Goal: Communication & Community: Answer question/provide support

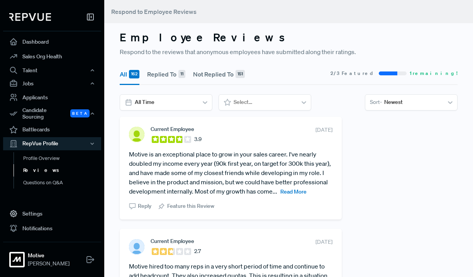
click at [70, 168] on link "Reviews" at bounding box center [63, 170] width 98 height 12
click at [283, 191] on span "Read More" at bounding box center [293, 191] width 26 height 7
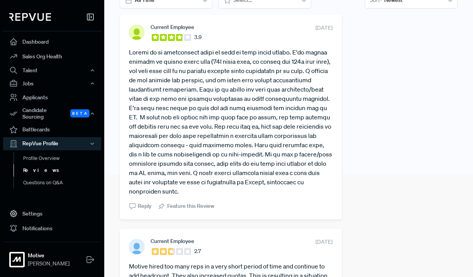
scroll to position [127, 0]
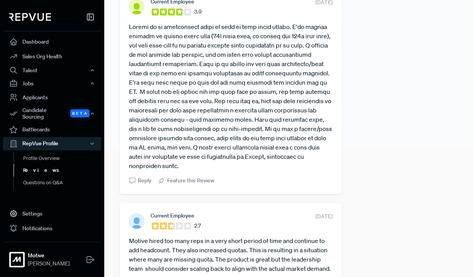
click at [141, 181] on span "Reply" at bounding box center [145, 181] width 14 height 8
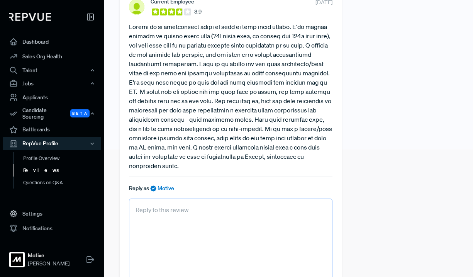
click at [182, 226] on textarea at bounding box center [231, 239] width 204 height 80
paste textarea "Really appreciate you sharing this. Pumped to hear how much your career has gro…"
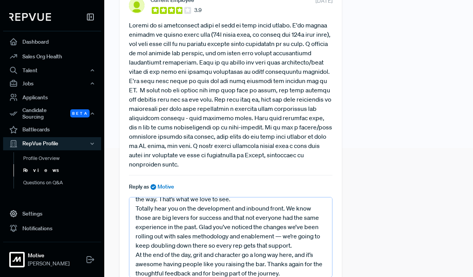
scroll to position [0, 0]
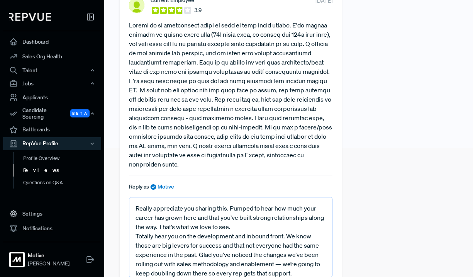
click at [234, 227] on textarea "Really appreciate you sharing this. Pumped to hear how much your career has gro…" at bounding box center [231, 237] width 204 height 80
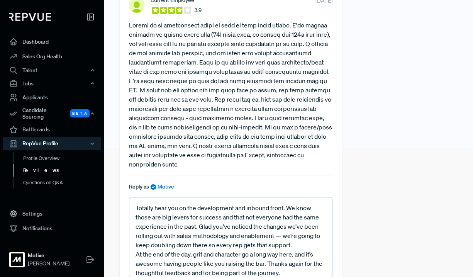
scroll to position [44, 0]
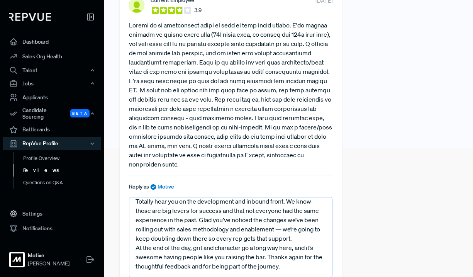
click at [297, 240] on textarea "Really appreciate you sharing this. Pumped to hear how much your career has gro…" at bounding box center [231, 237] width 204 height 80
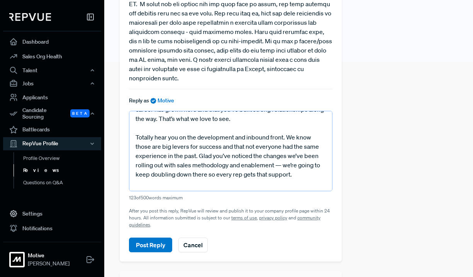
scroll to position [0, 0]
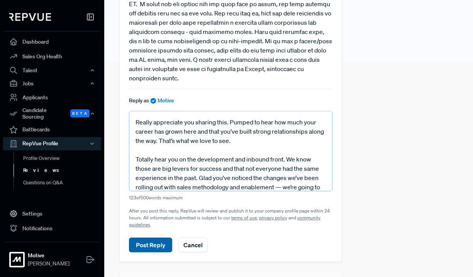
type textarea "Really appreciate you sharing this. Pumped to hear how much your career has gro…"
click at [150, 245] on button "Post Reply" at bounding box center [150, 245] width 43 height 15
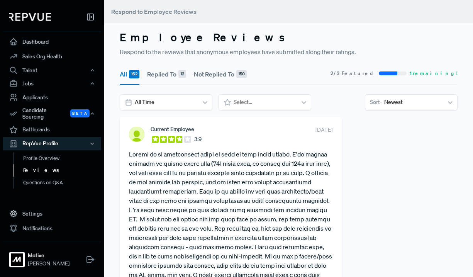
click at [48, 165] on link "Reviews" at bounding box center [63, 170] width 98 height 12
click at [49, 179] on link "Questions on Q&A" at bounding box center [63, 183] width 98 height 12
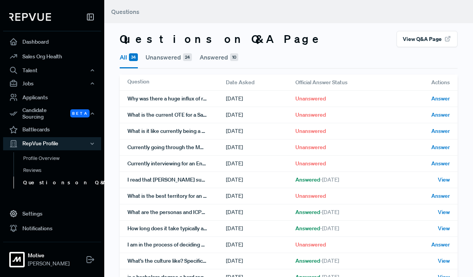
click at [49, 179] on link "Questions on Q&A" at bounding box center [63, 183] width 98 height 12
click at [46, 167] on link "Reviews" at bounding box center [63, 170] width 98 height 12
